Goal: Communication & Community: Answer question/provide support

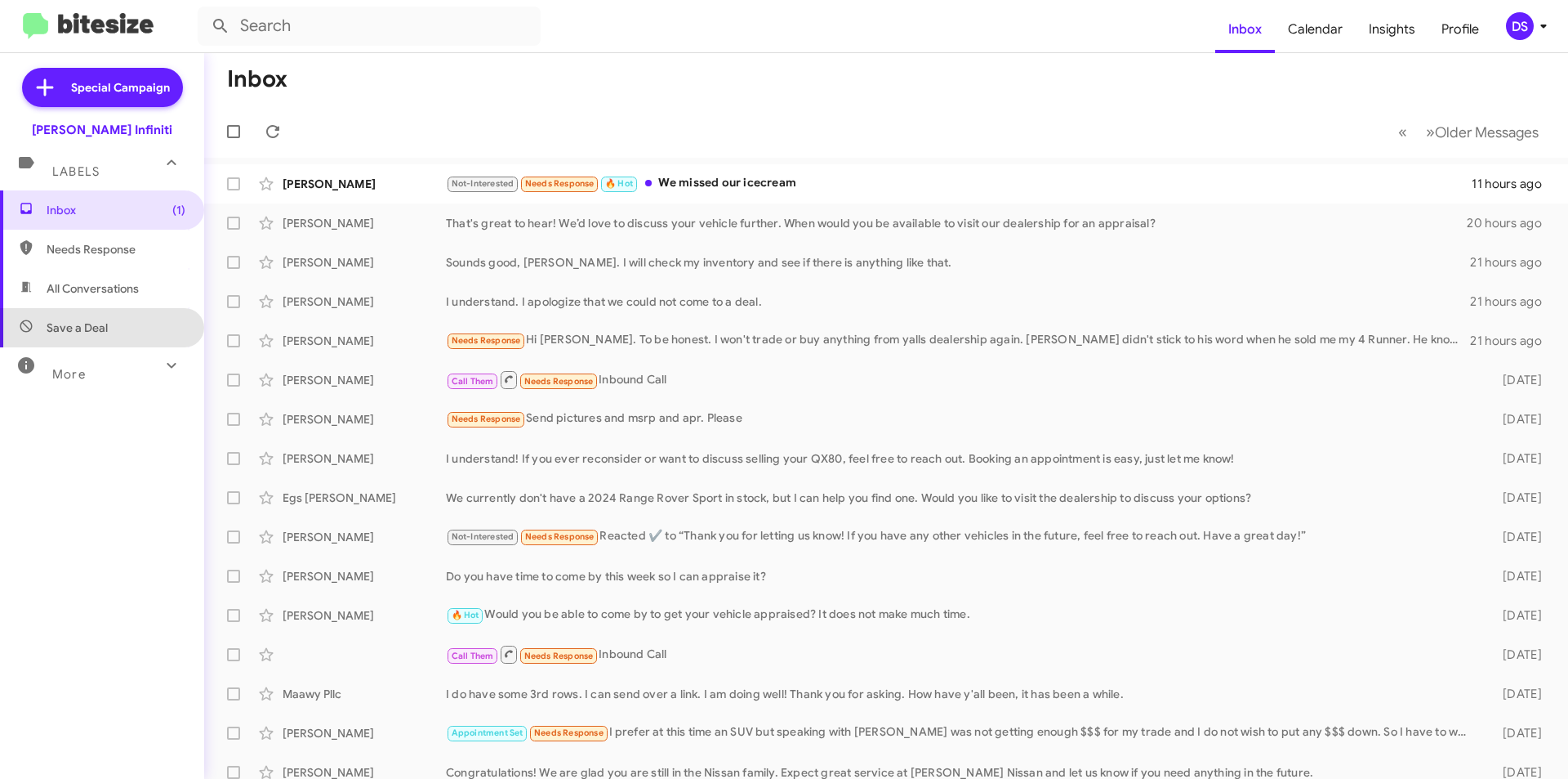
click at [135, 333] on span "Save a Deal" at bounding box center [102, 327] width 204 height 39
type input "in:not-interested"
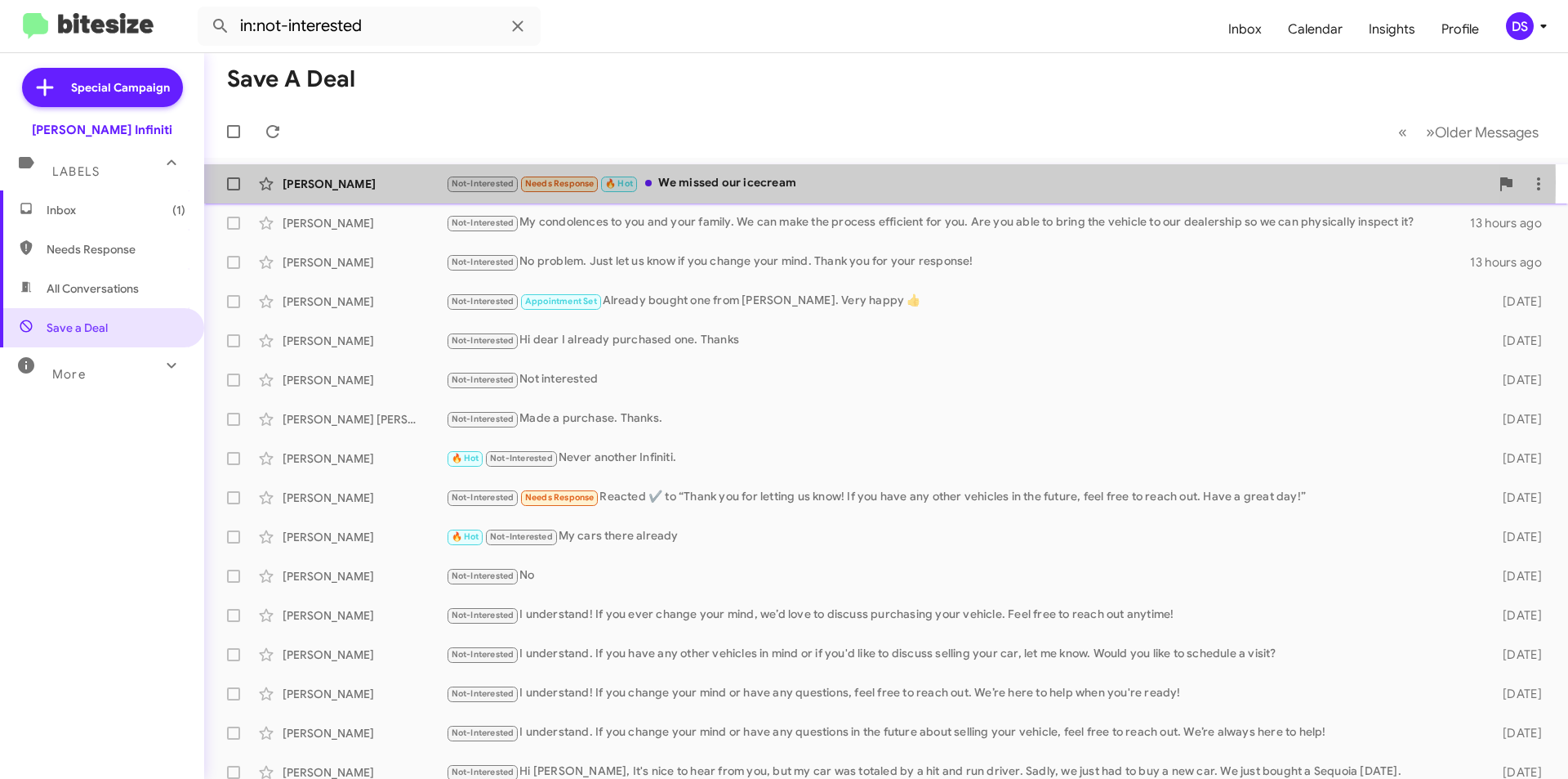
click at [386, 183] on div "Kevin Felt" at bounding box center [364, 184] width 163 height 17
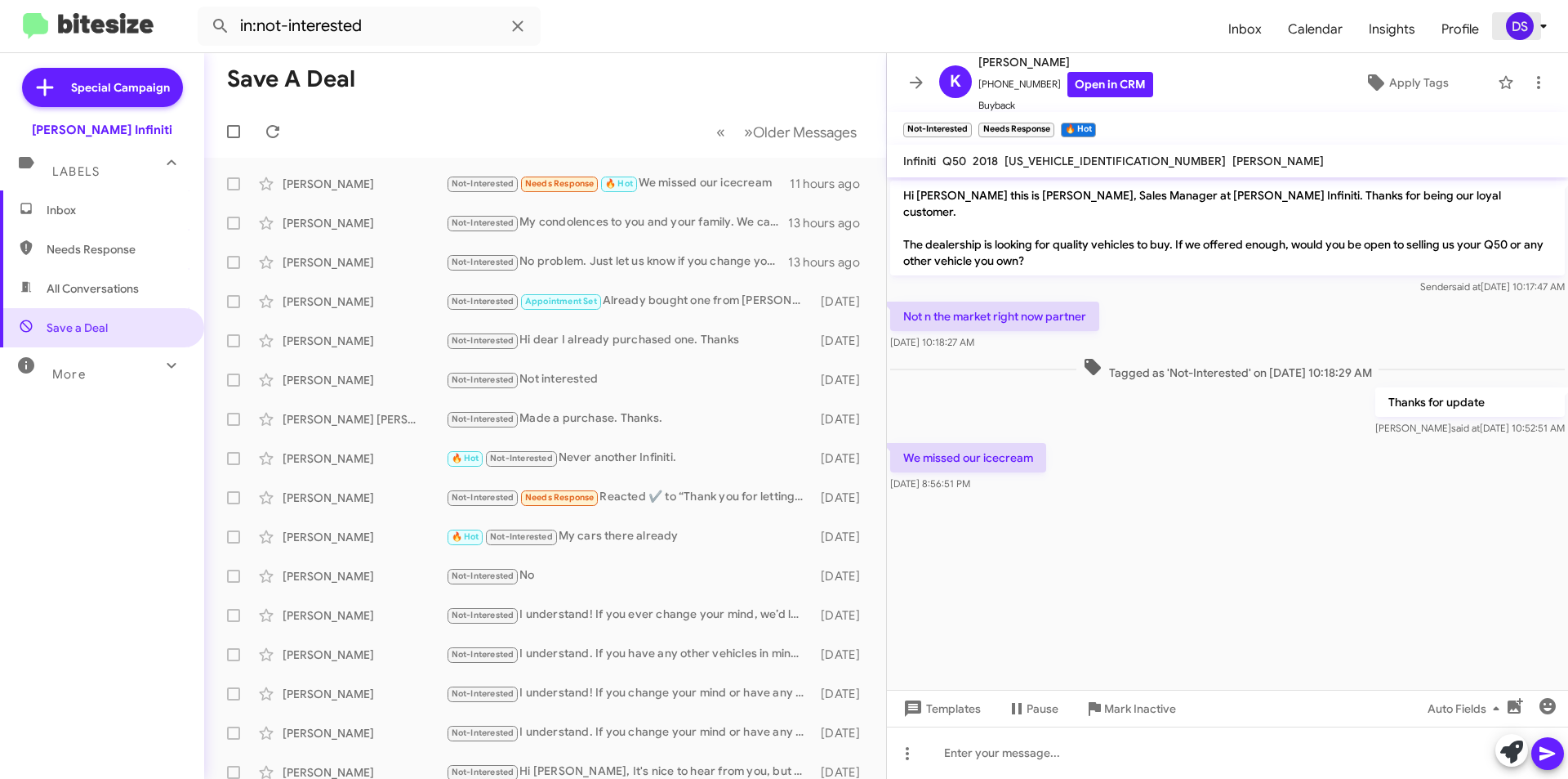
click at [1541, 27] on icon at bounding box center [1544, 27] width 20 height 20
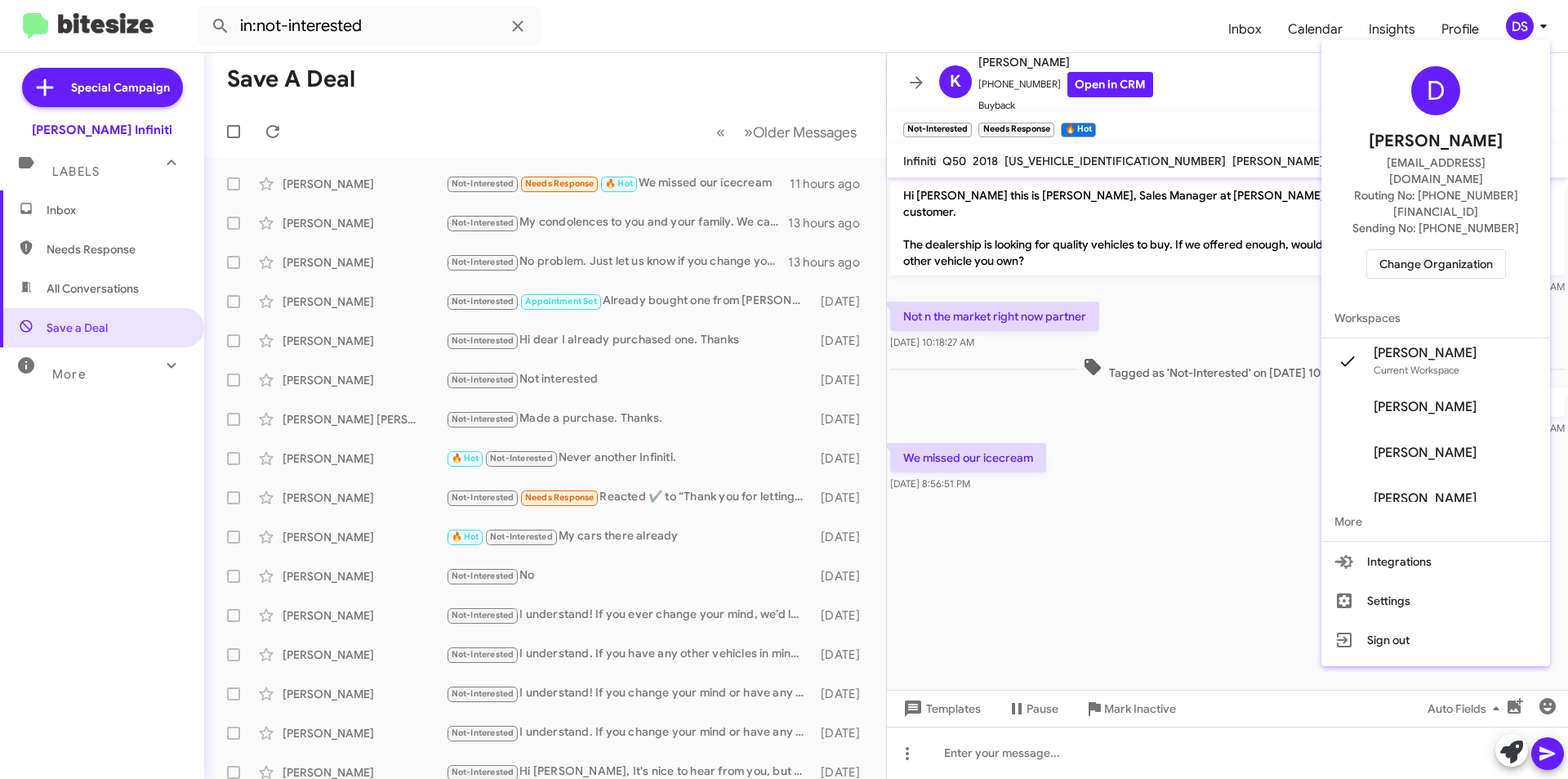
click at [1430, 250] on span "Change Organization" at bounding box center [1436, 263] width 114 height 27
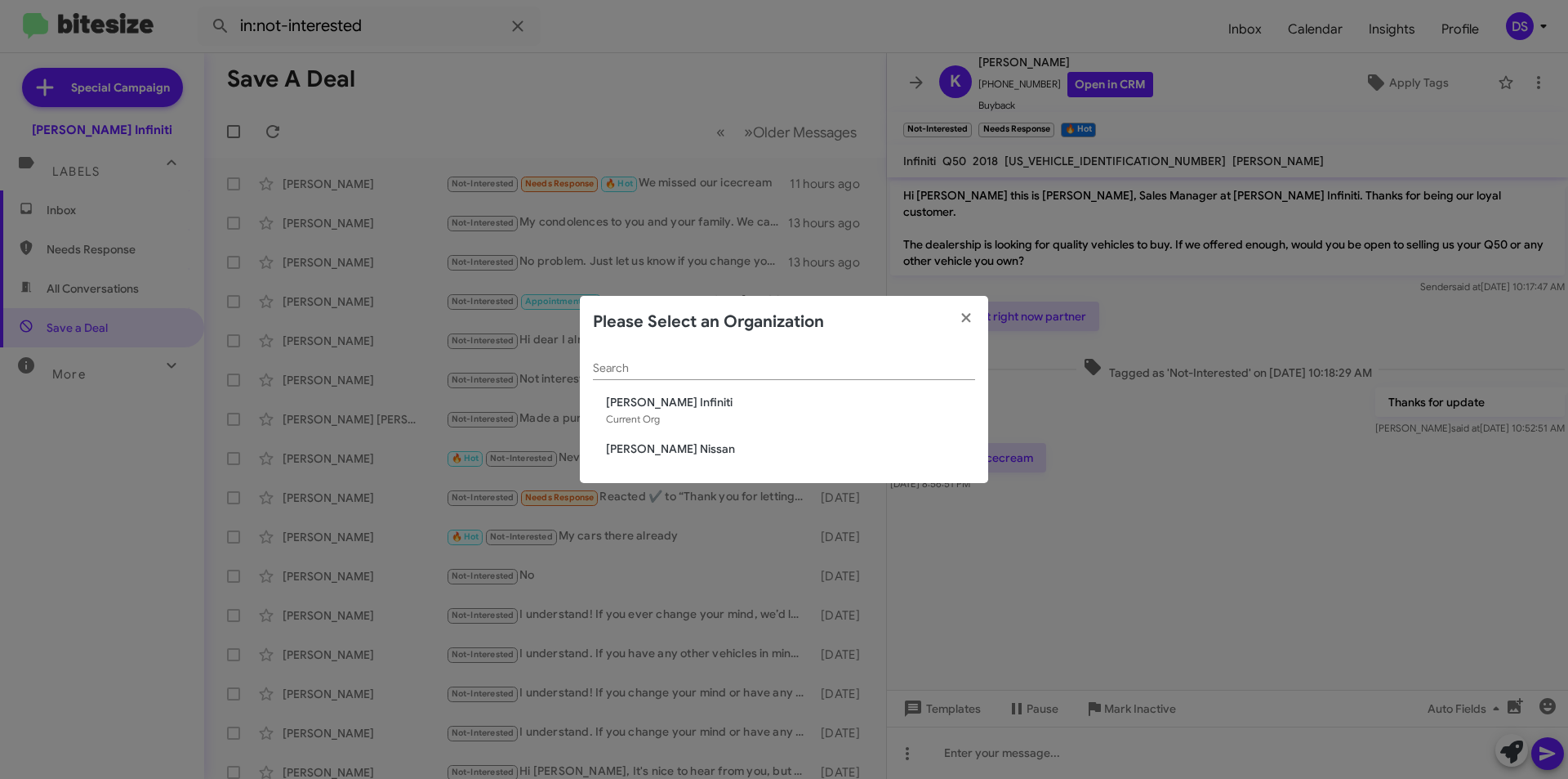
click at [654, 441] on span "[PERSON_NAME] Nissan" at bounding box center [790, 449] width 369 height 17
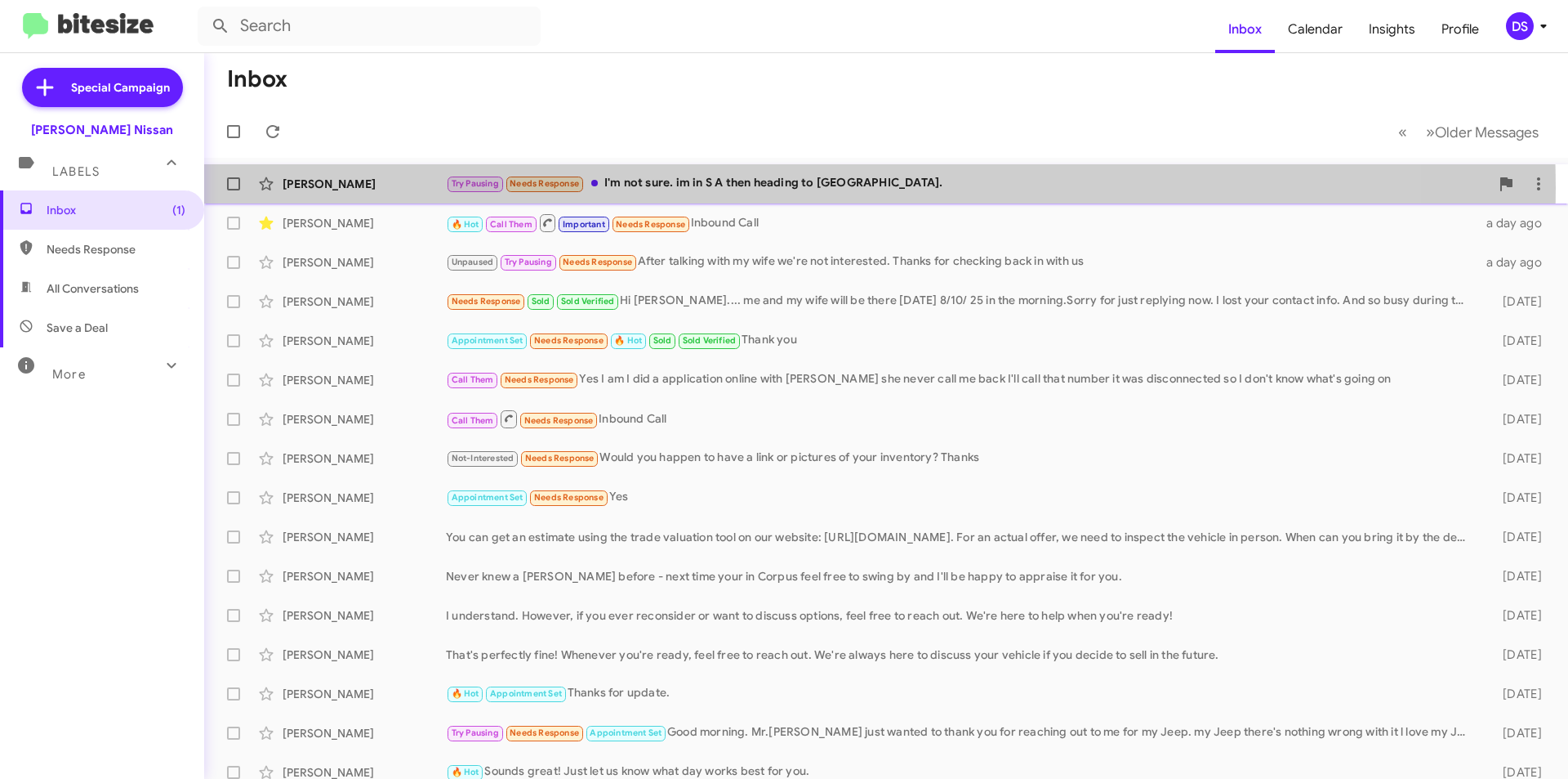
click at [762, 188] on div "Try Pausing Needs Response I'm not sure. im in S A then heading to [GEOGRAPHIC_…" at bounding box center [968, 183] width 1044 height 19
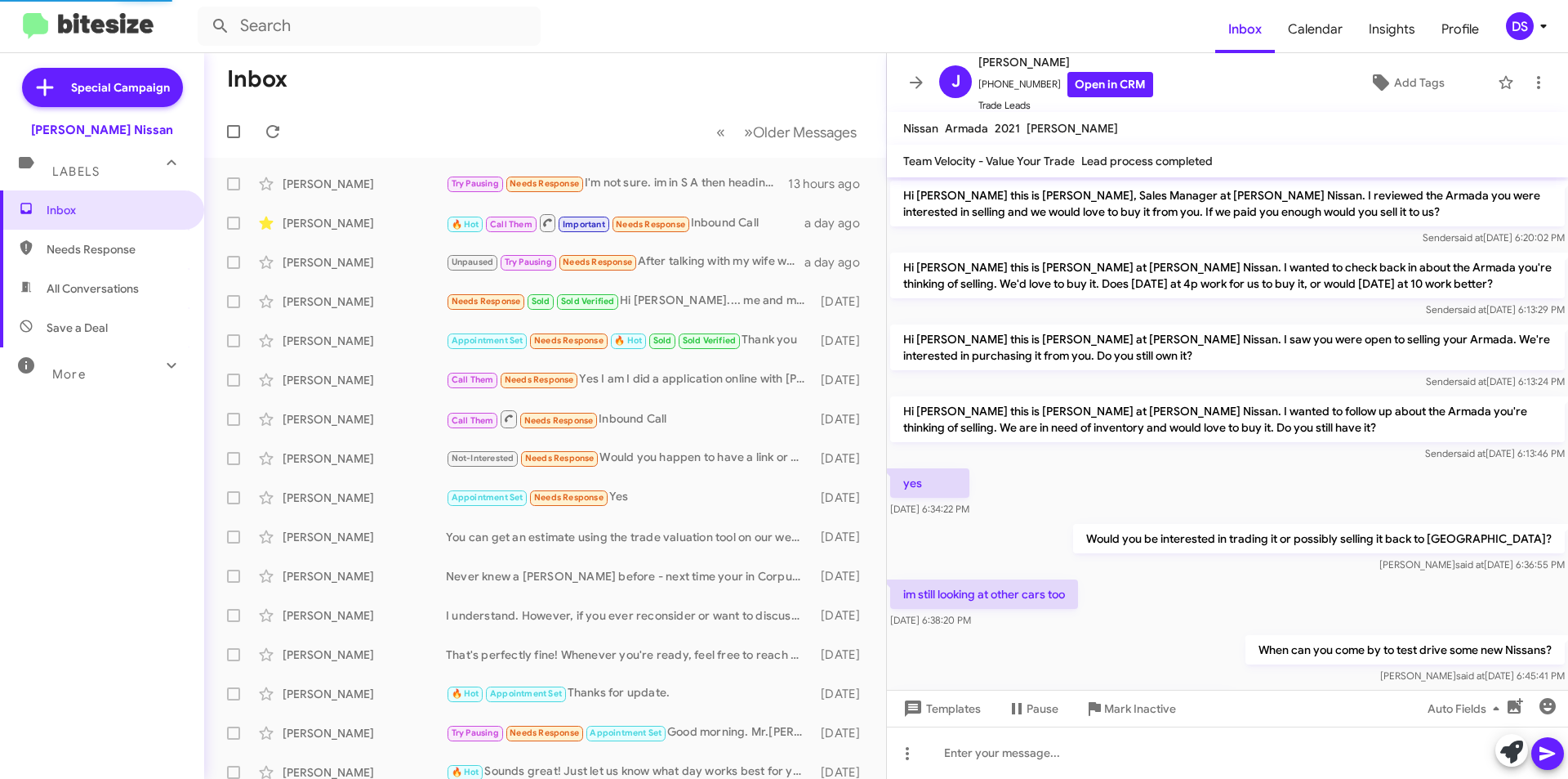
scroll to position [90, 0]
